Goal: Browse casually

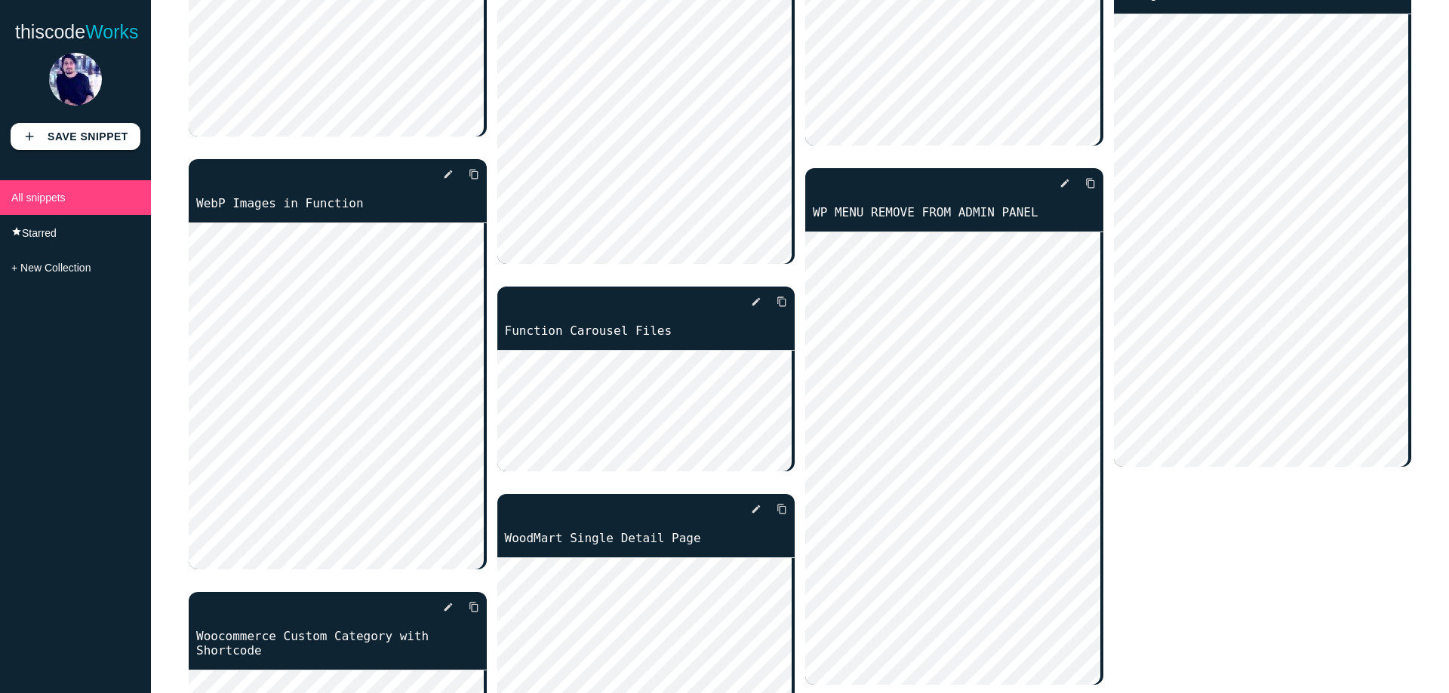
scroll to position [2339, 0]
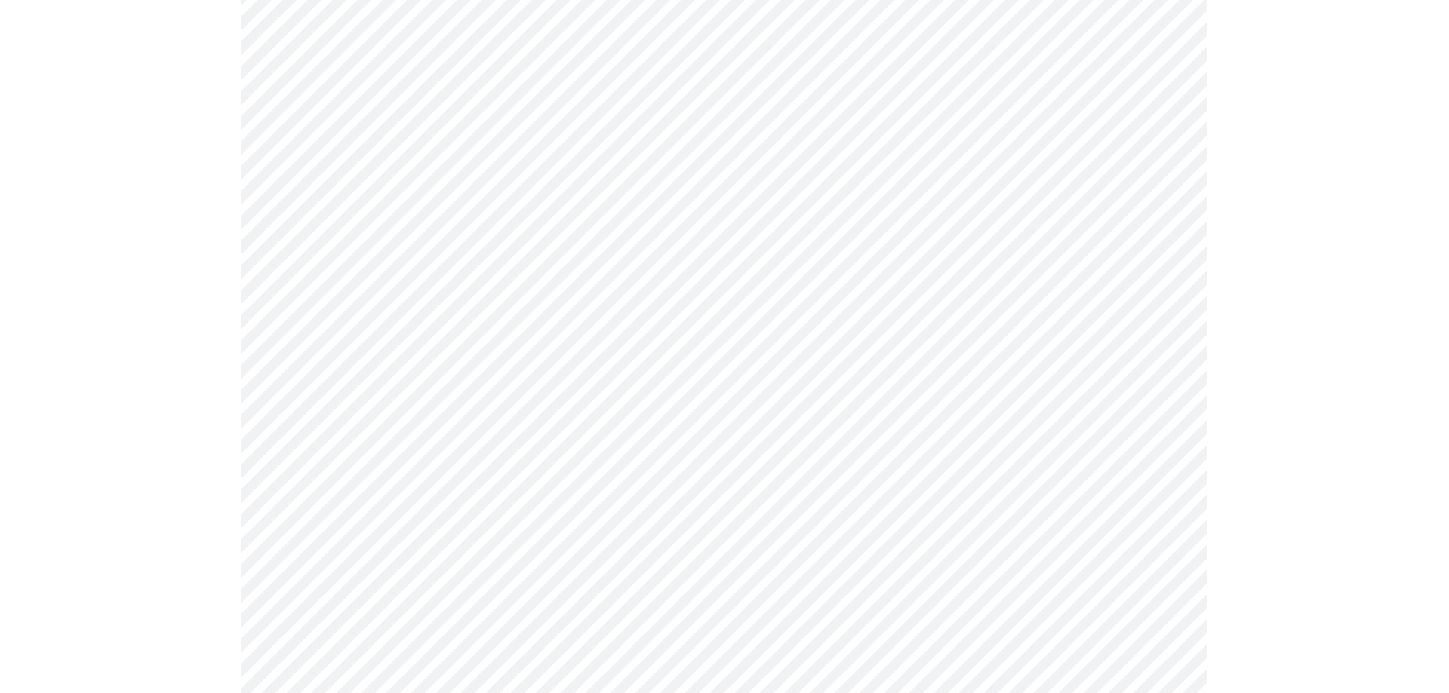
scroll to position [453, 0]
